Goal: Check status: Check status

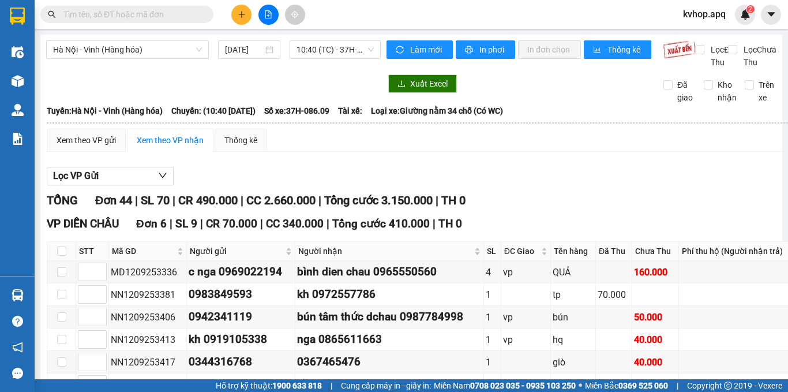
scroll to position [173, 0]
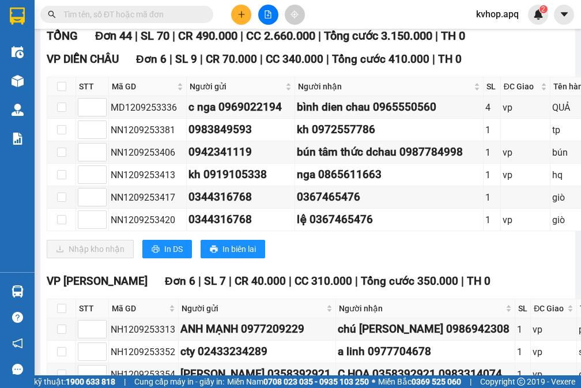
drag, startPoint x: 364, startPoint y: 14, endPoint x: 373, endPoint y: 9, distance: 10.4
click at [365, 14] on div "Kết quả tìm kiếm ( 0 ) Bộ lọc No Data kvhop.apq 2" at bounding box center [290, 14] width 581 height 29
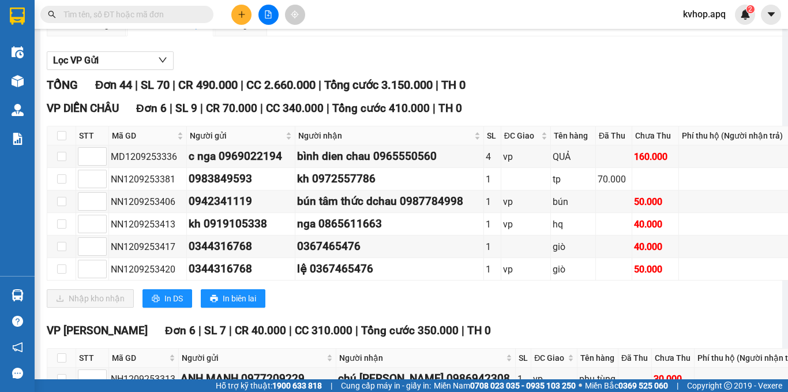
scroll to position [58, 0]
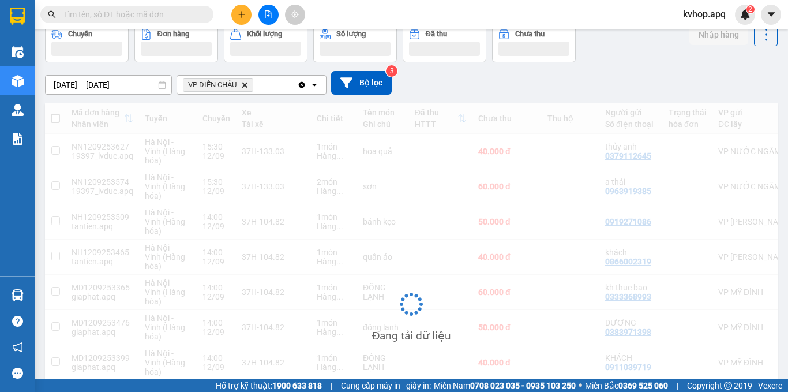
scroll to position [115, 0]
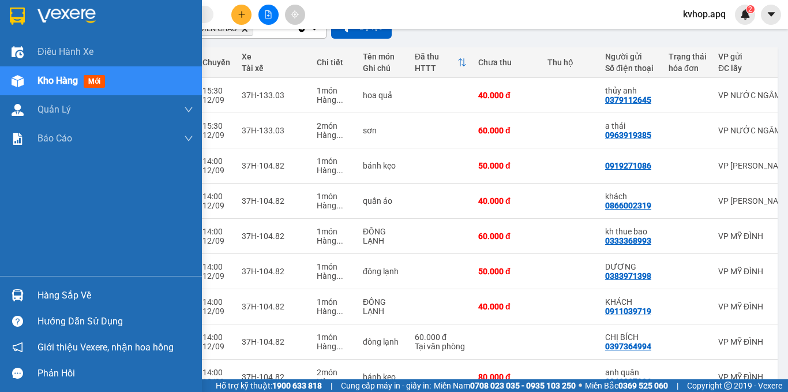
click at [104, 311] on div "Hướng dẫn sử dụng" at bounding box center [101, 321] width 202 height 26
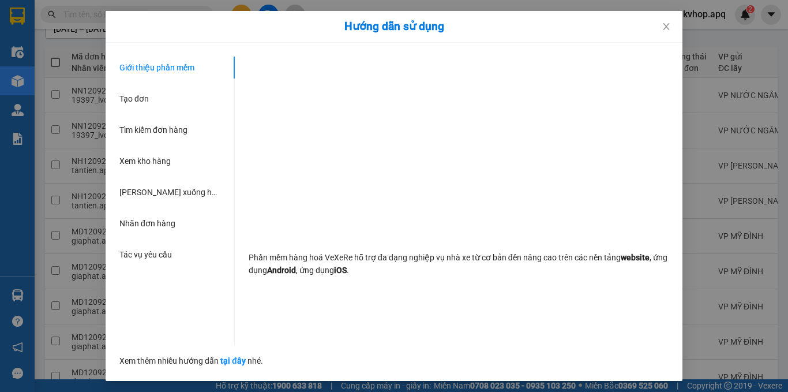
click at [69, 301] on div "Hướng dẫn sử dụng Giới thiệu phần mềm Tạo đơn Tìm kiếm đơn hàng Xem kho hàng Lê…" at bounding box center [394, 196] width 788 height 392
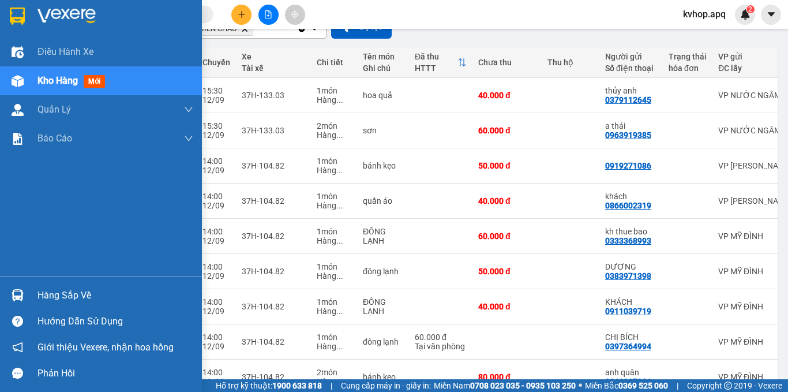
drag, startPoint x: 50, startPoint y: 291, endPoint x: 82, endPoint y: 300, distance: 33.6
click at [51, 291] on div "Hàng sắp về" at bounding box center [115, 295] width 156 height 17
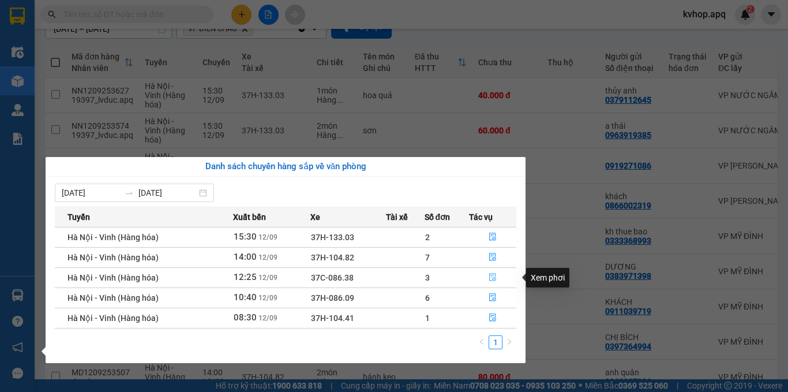
click at [493, 279] on icon "file-done" at bounding box center [493, 277] width 8 height 8
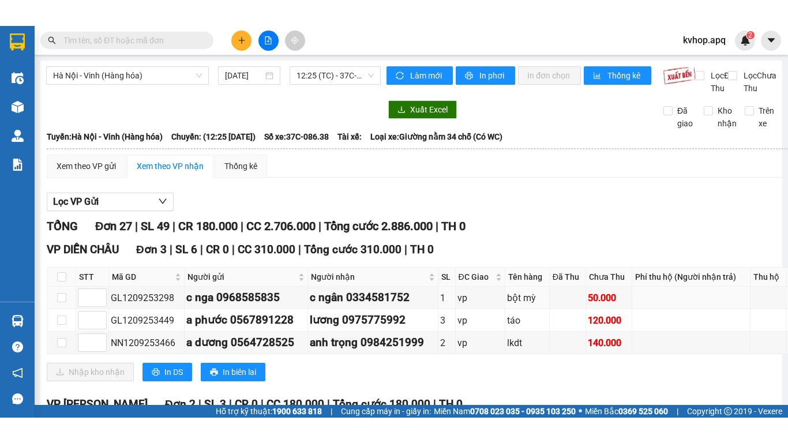
scroll to position [115, 0]
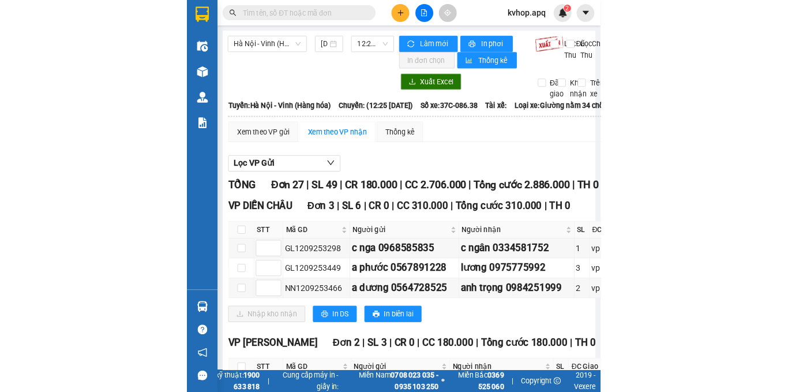
scroll to position [58, 0]
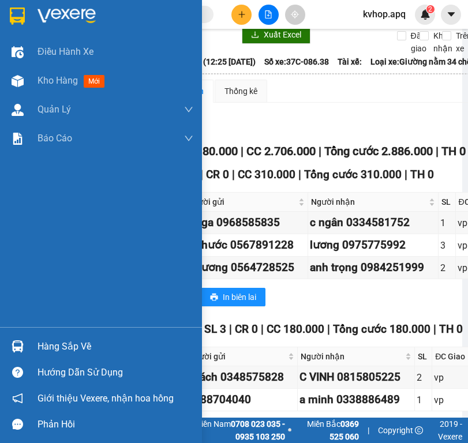
drag, startPoint x: 40, startPoint y: 339, endPoint x: 288, endPoint y: 324, distance: 248.5
click at [41, 339] on div "Hàng sắp về" at bounding box center [115, 346] width 156 height 17
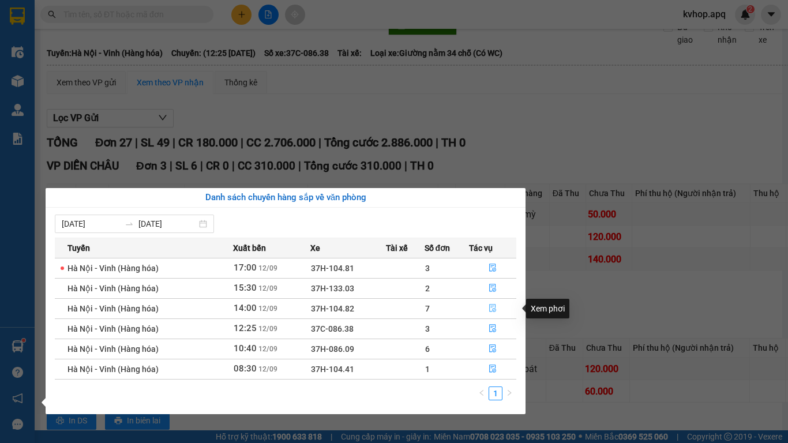
click at [467, 307] on icon "file-done" at bounding box center [493, 308] width 8 height 8
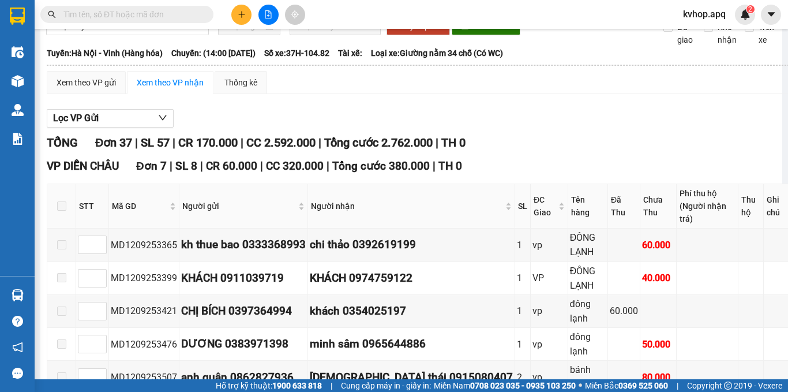
scroll to position [115, 0]
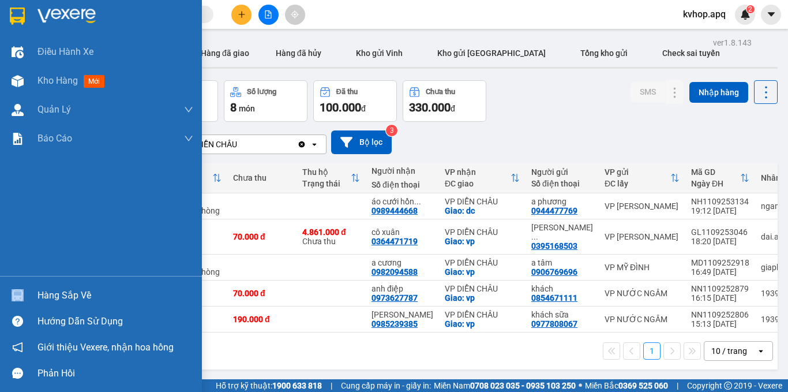
drag, startPoint x: 36, startPoint y: 290, endPoint x: 80, endPoint y: 279, distance: 44.5
click at [36, 287] on div "Hàng sắp về" at bounding box center [101, 295] width 202 height 26
